Goal: Task Accomplishment & Management: Use online tool/utility

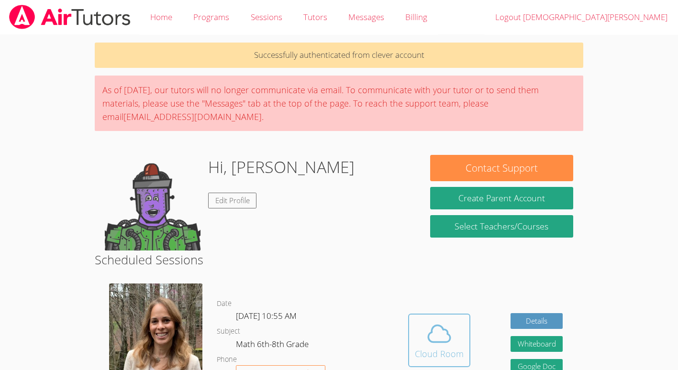
click at [411, 344] on button "Cloud Room" at bounding box center [439, 341] width 62 height 54
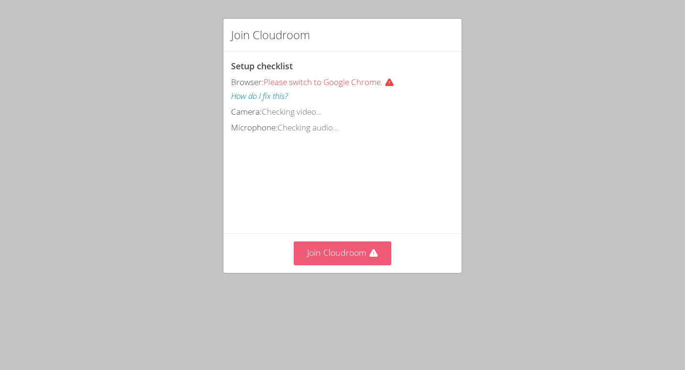
click at [347, 265] on button "Join Cloudroom" at bounding box center [343, 252] width 98 height 23
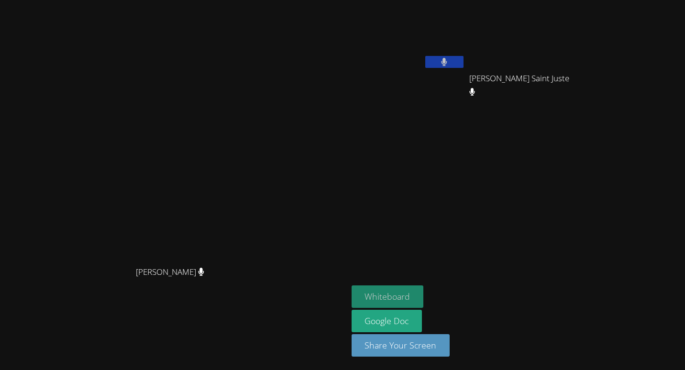
click at [424, 306] on button "Whiteboard" at bounding box center [387, 296] width 72 height 22
click at [424, 299] on button "Whiteboard" at bounding box center [387, 296] width 72 height 22
